Goal: Information Seeking & Learning: Find specific fact

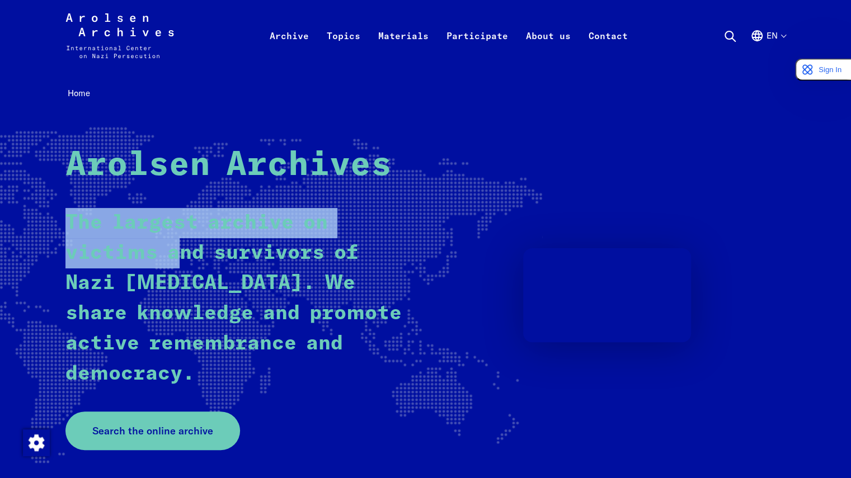
drag, startPoint x: 69, startPoint y: 223, endPoint x: 162, endPoint y: 240, distance: 95.0
click at [162, 240] on p "The largest archive on victims and survivors of Nazi [MEDICAL_DATA]. We share k…" at bounding box center [235, 298] width 341 height 181
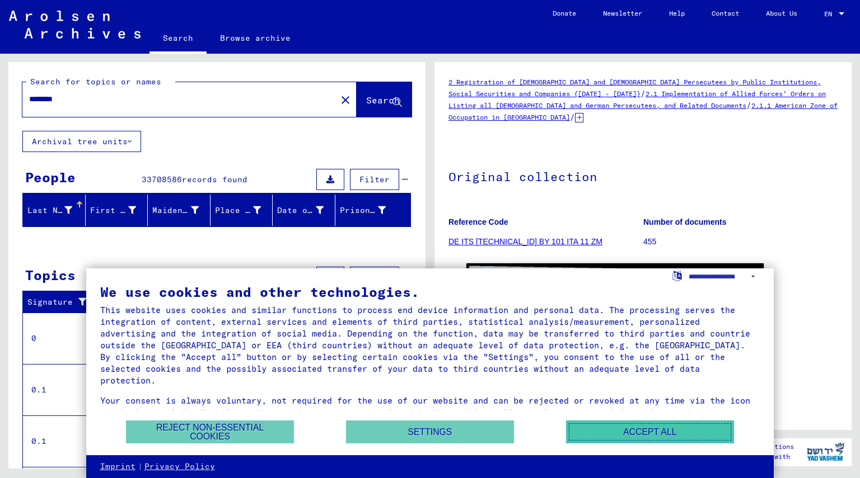
click at [590, 431] on button "Accept all" at bounding box center [650, 432] width 168 height 23
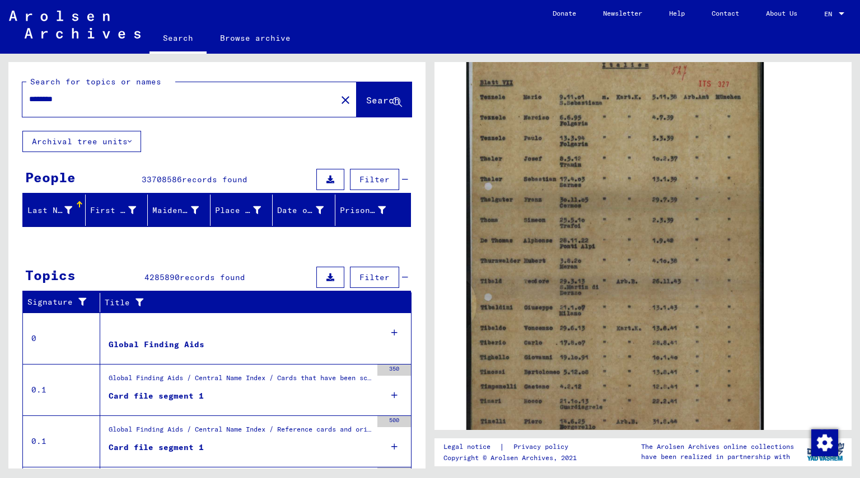
scroll to position [230, 0]
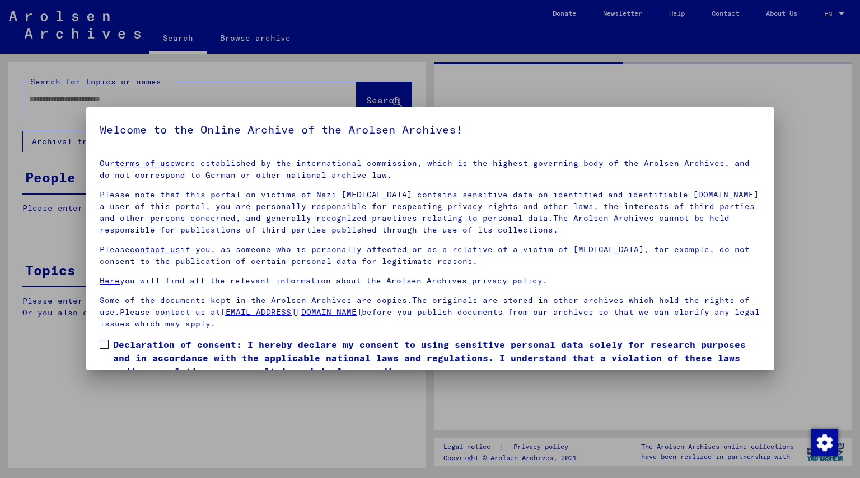
type input "********"
drag, startPoint x: 851, startPoint y: 174, endPoint x: 849, endPoint y: 233, distance: 59.3
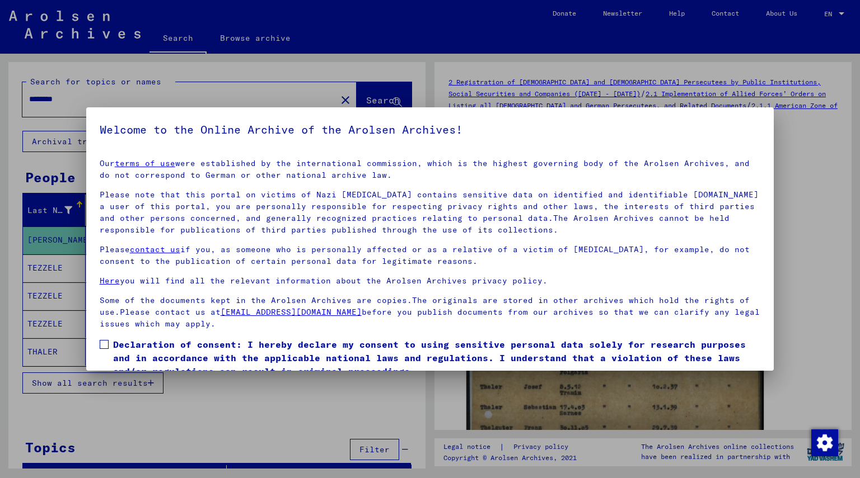
click at [807, 153] on div at bounding box center [430, 239] width 860 height 478
